Goal: Task Accomplishment & Management: Use online tool/utility

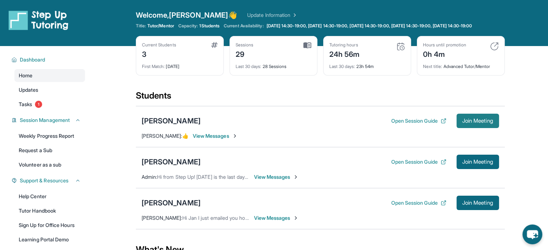
click at [490, 123] on span "Join Meeting" at bounding box center [477, 121] width 31 height 4
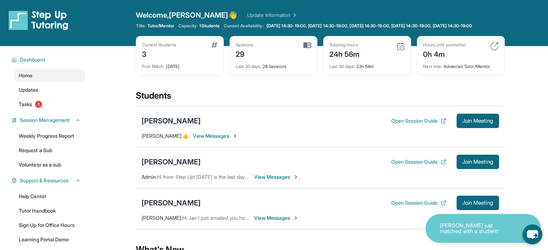
click at [189, 126] on div "[PERSON_NAME]" at bounding box center [171, 121] width 59 height 10
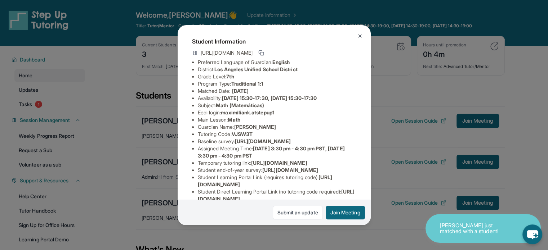
scroll to position [36, 0]
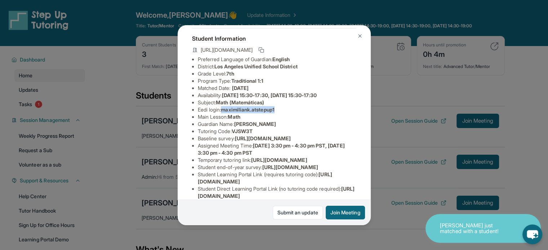
drag, startPoint x: 285, startPoint y: 117, endPoint x: 223, endPoint y: 115, distance: 62.0
click at [223, 113] on li "Eedi login : maximiliank.atstepup1" at bounding box center [277, 109] width 159 height 7
copy span "maximiliank.atstepup1"
